Goal: Navigation & Orientation: Find specific page/section

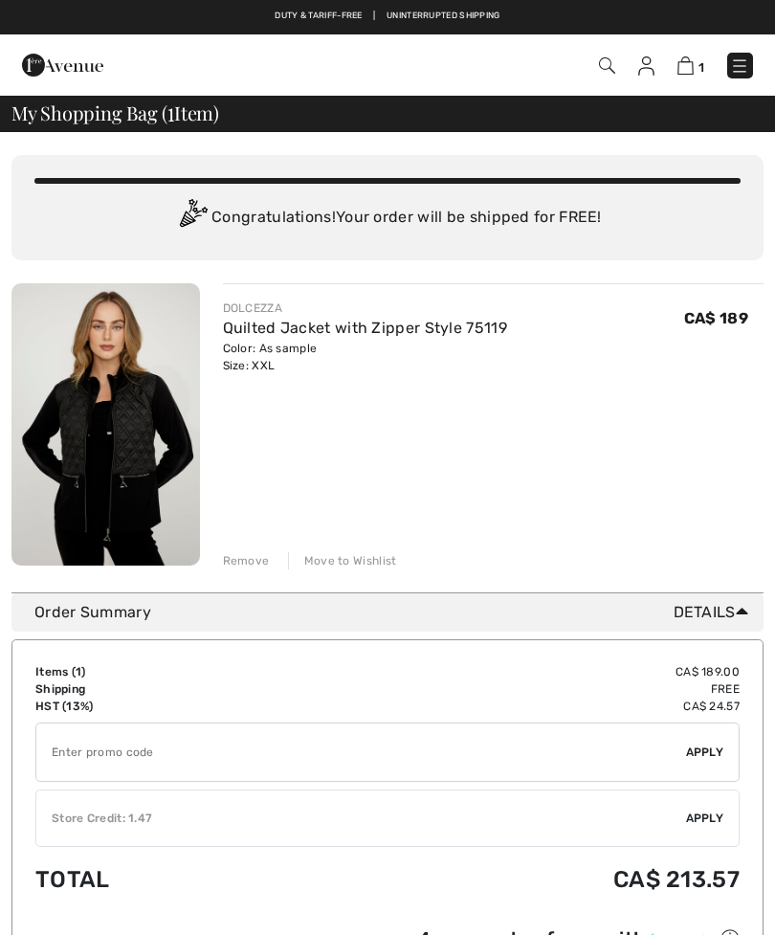
checkbox input "true"
click at [739, 59] on img at bounding box center [739, 65] width 19 height 19
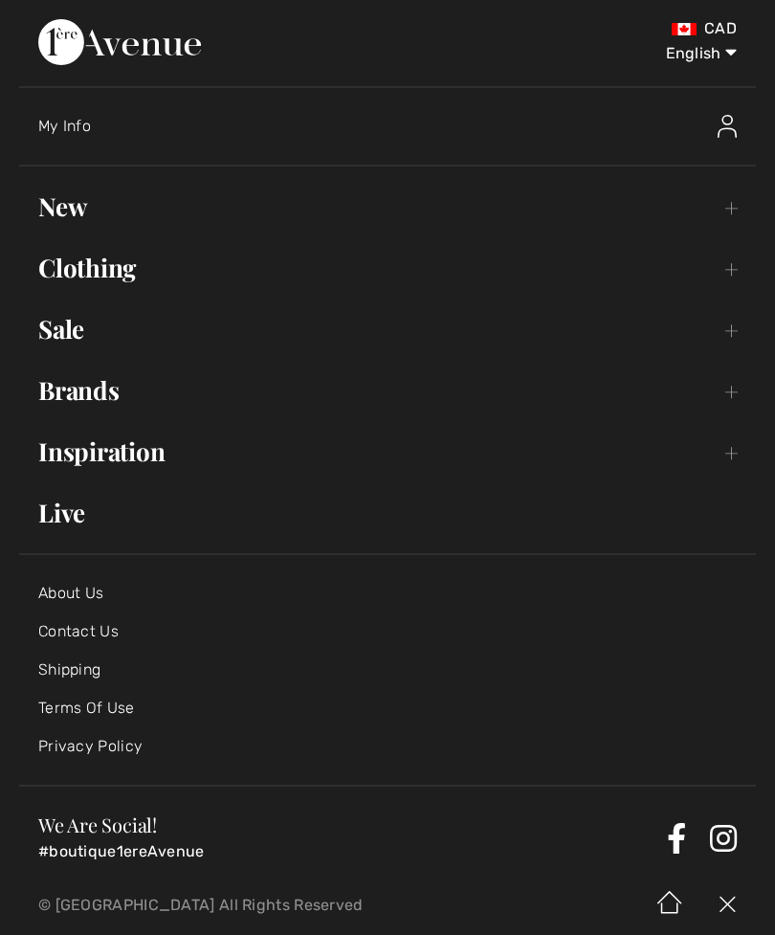
click at [87, 390] on link "Brands Open submenu" at bounding box center [387, 390] width 737 height 42
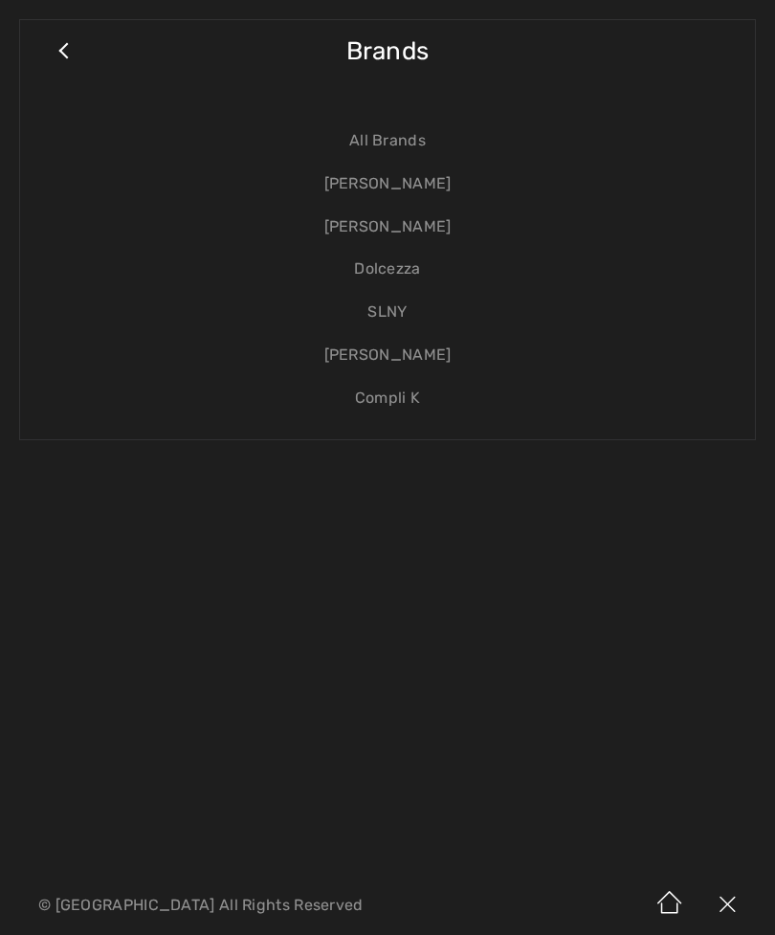
click at [400, 266] on link "Dolcezza" at bounding box center [387, 269] width 697 height 43
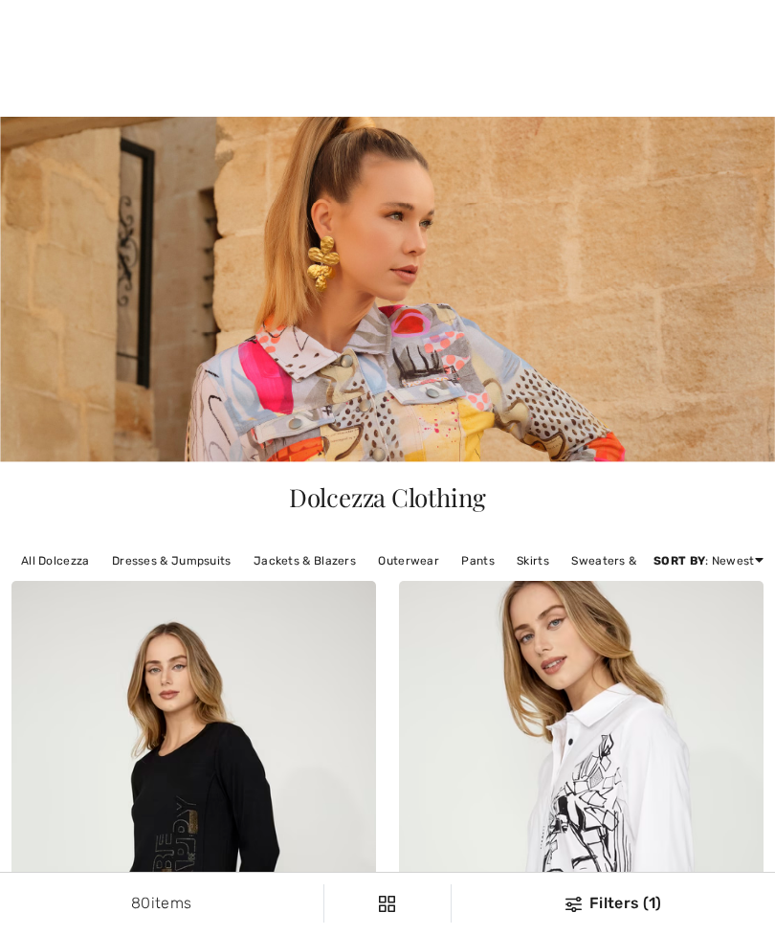
checkbox input "true"
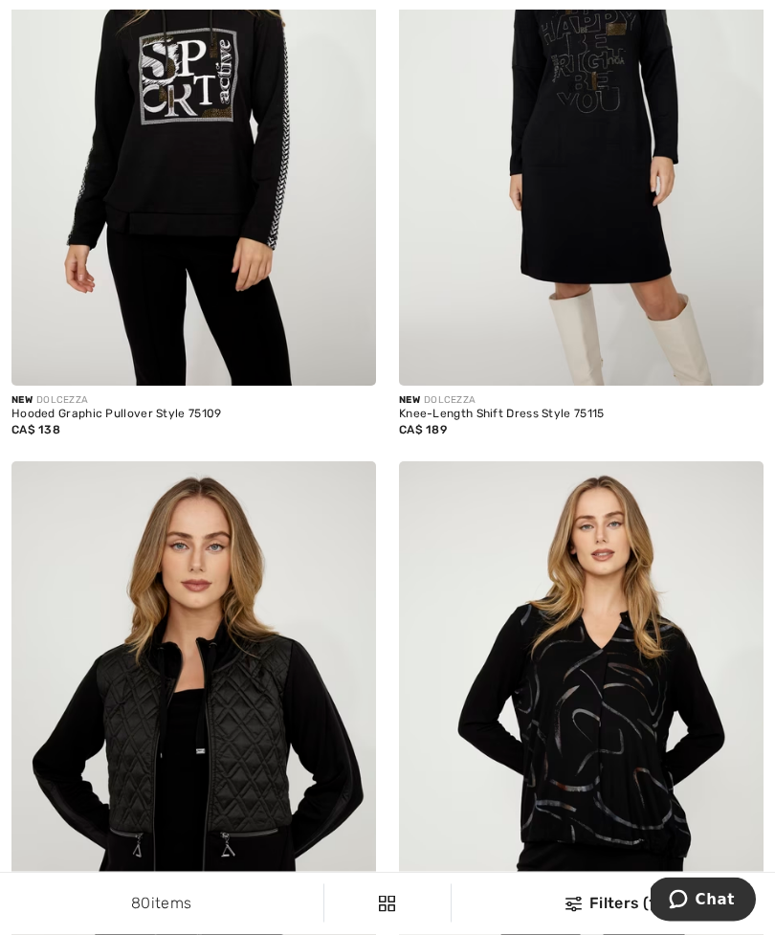
scroll to position [1990, 0]
